Goal: Task Accomplishment & Management: Use online tool/utility

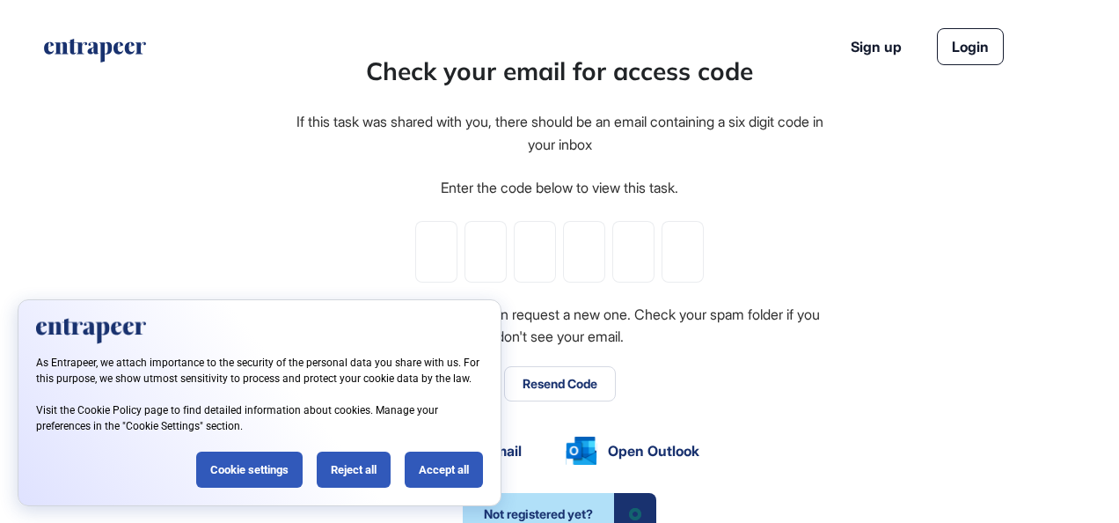
scroll to position [1, 1]
click at [336, 475] on div "Reject all" at bounding box center [354, 469] width 74 height 36
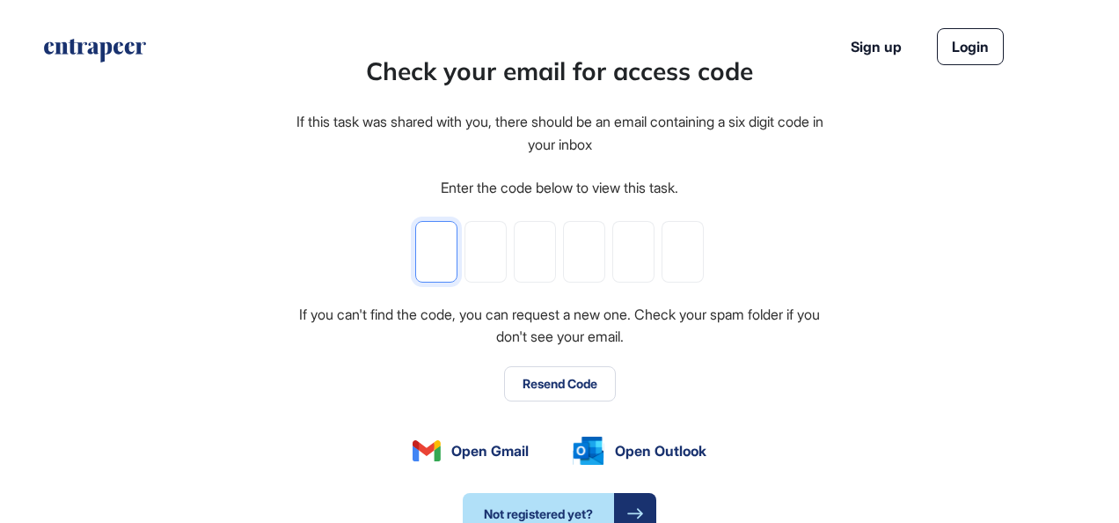
click at [429, 266] on input "tel" at bounding box center [436, 252] width 42 height 62
paste input "*"
type input "*"
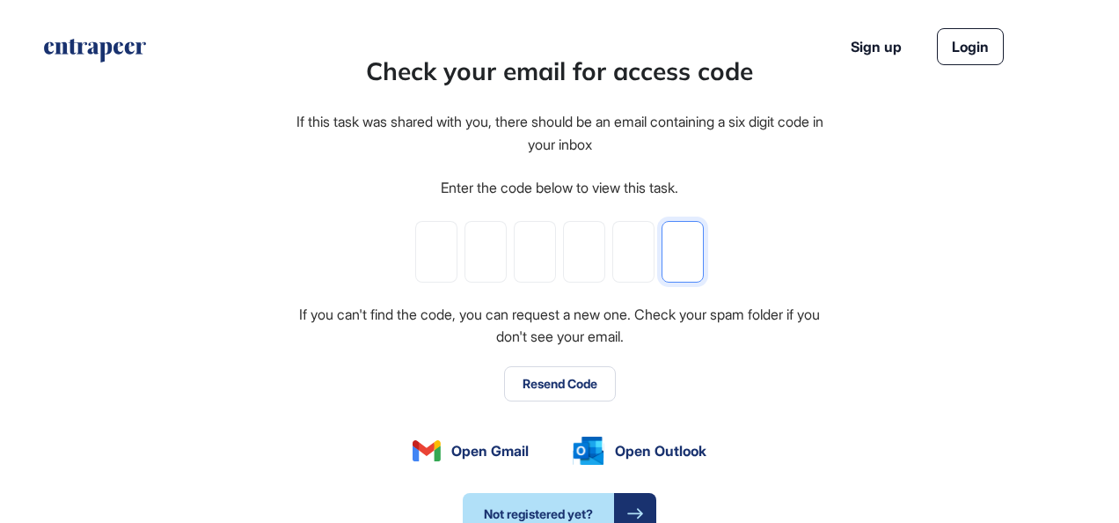
type input "*"
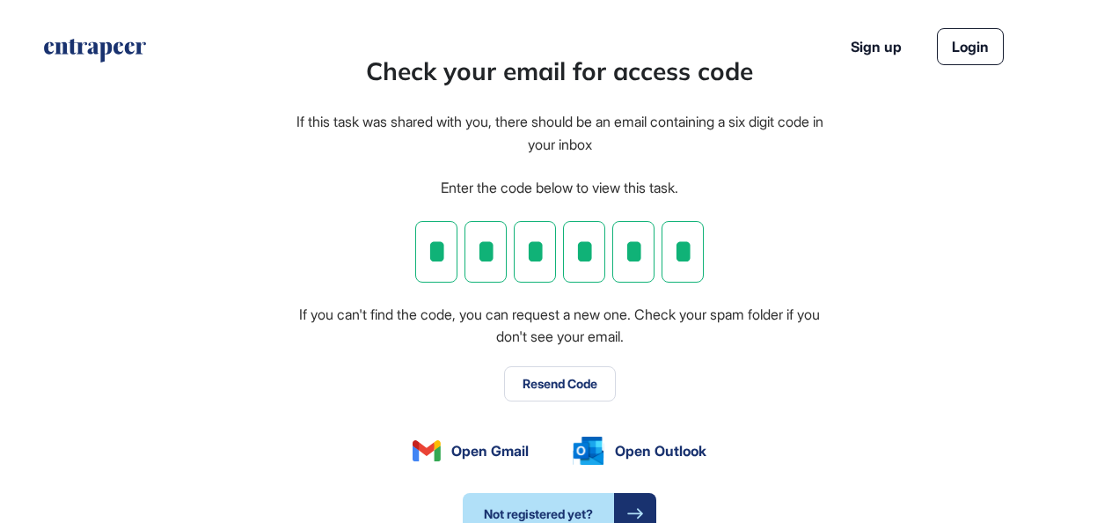
click at [461, 42] on header "Sign up Login" at bounding box center [559, 46] width 1091 height 92
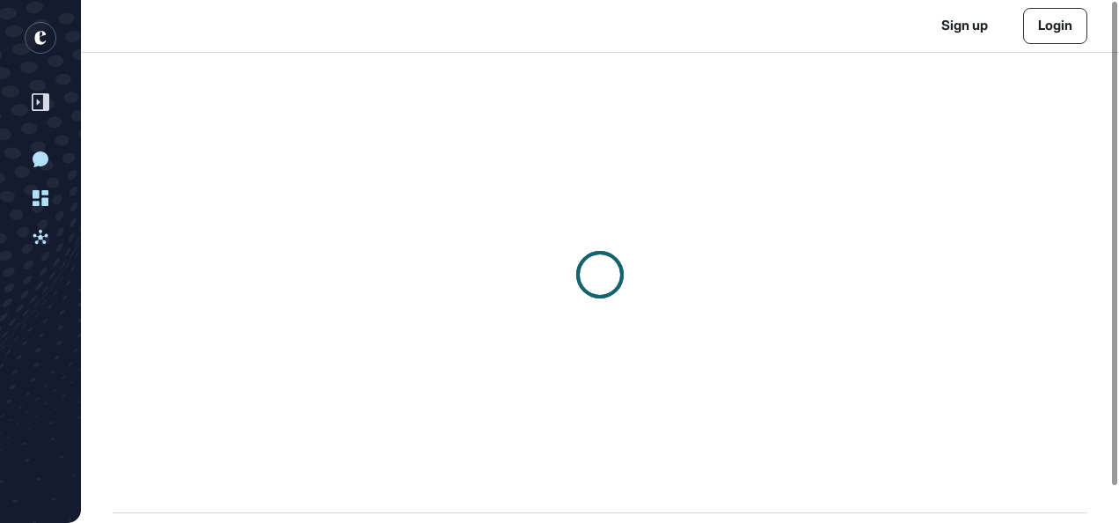
scroll to position [1, 1]
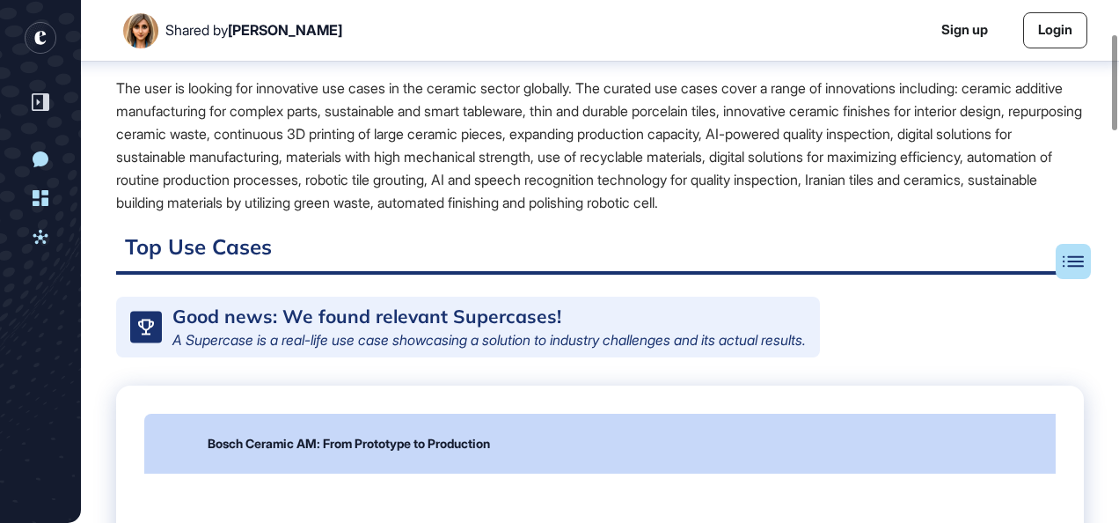
scroll to position [185, 0]
